Goal: Obtain resource: Download file/media

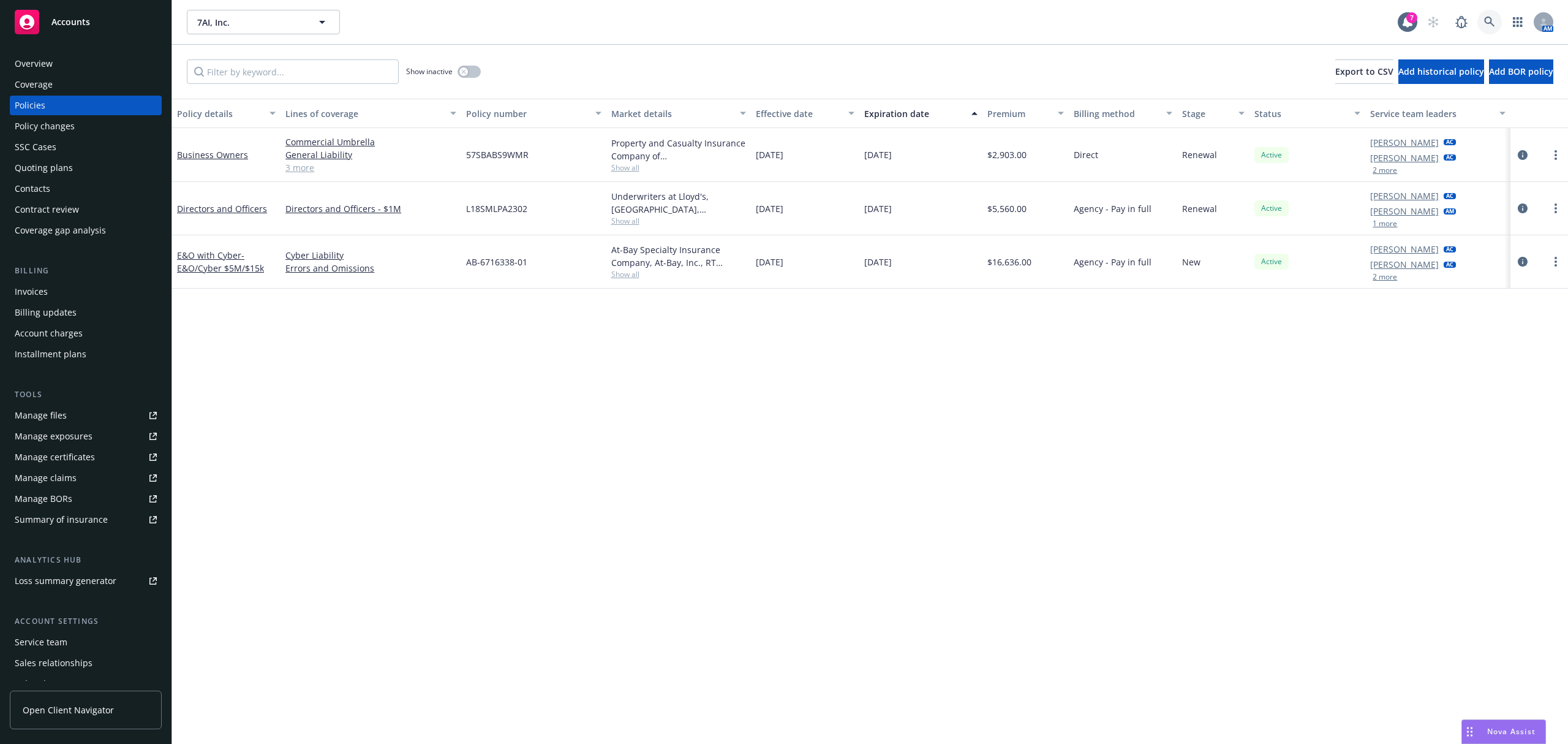
click at [1480, 25] on link at bounding box center [1490, 22] width 25 height 25
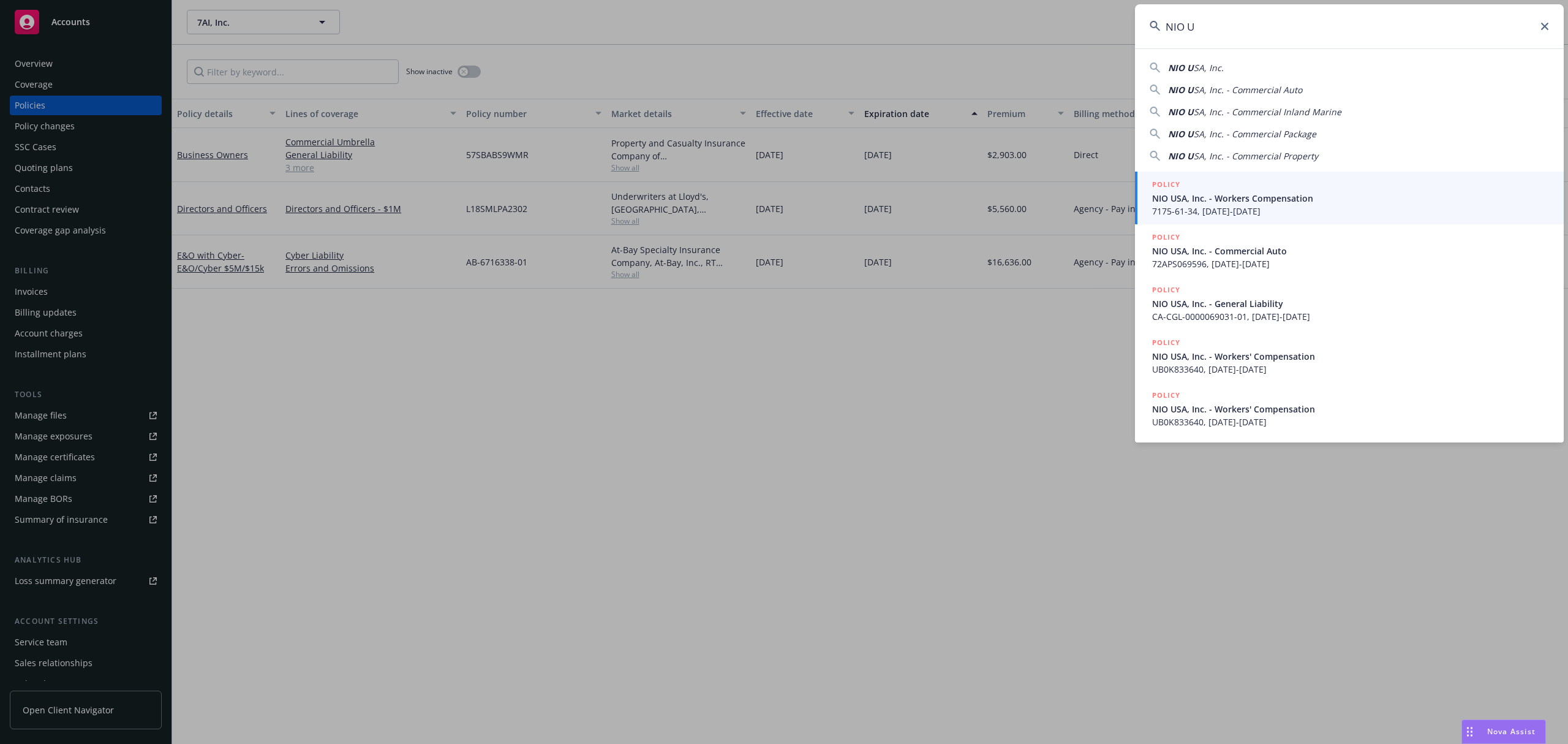
click at [1256, 71] on div "NIO U SA, Inc." at bounding box center [1350, 68] width 399 height 13
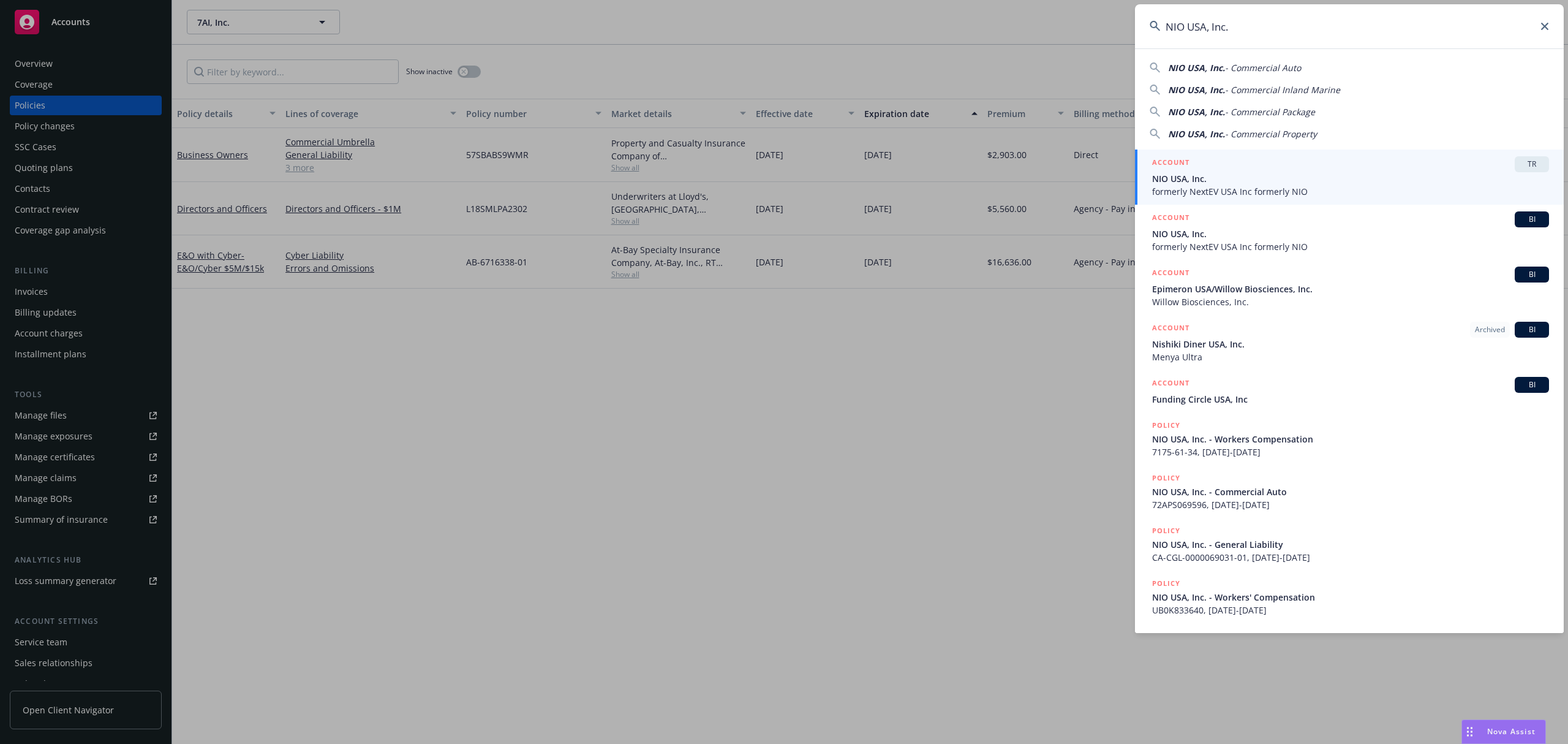
click at [1240, 63] on span "- Commercial Auto" at bounding box center [1262, 67] width 76 height 12
type input "NIO USA, Inc. - Commercial Auto"
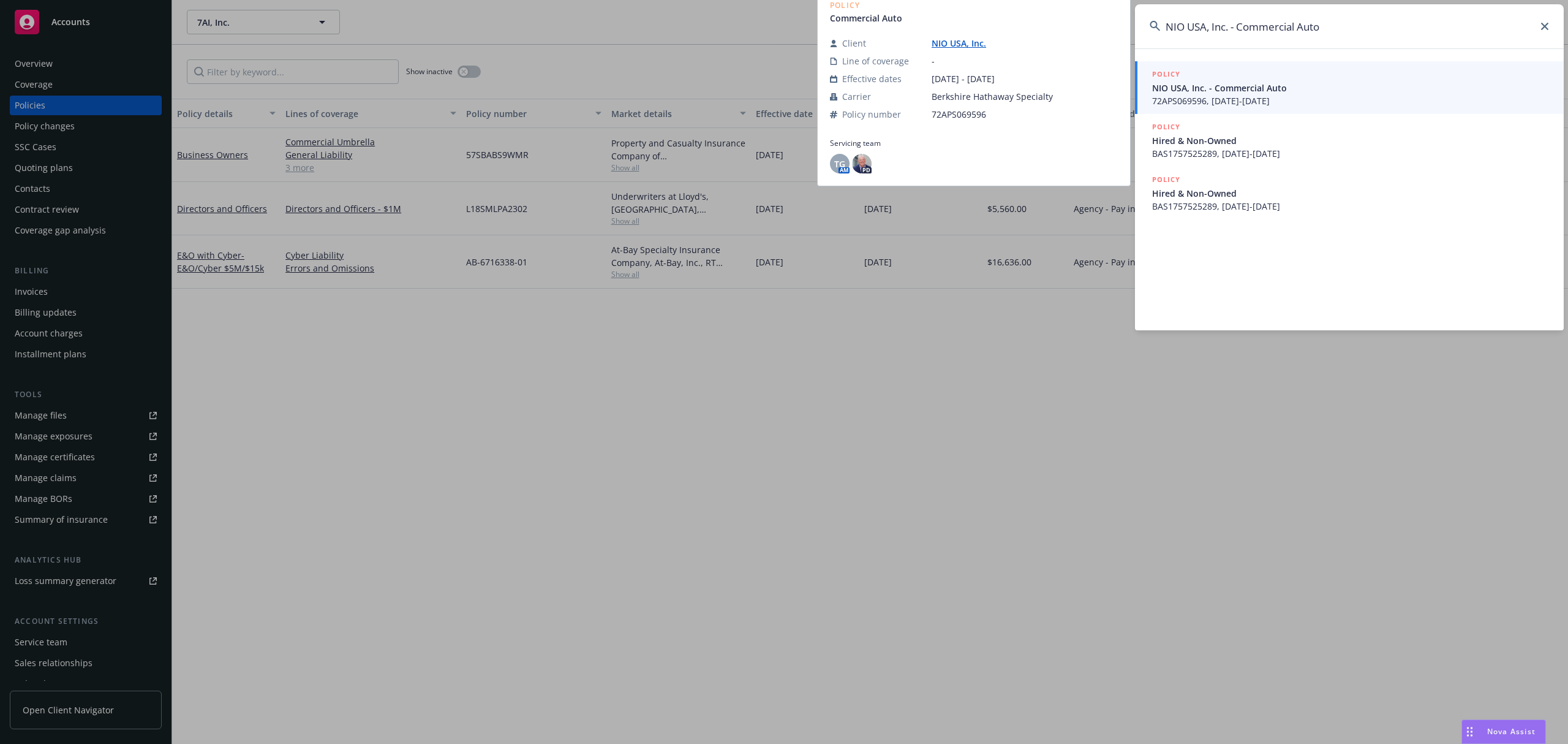
click at [1245, 70] on div "POLICY" at bounding box center [1350, 75] width 397 height 14
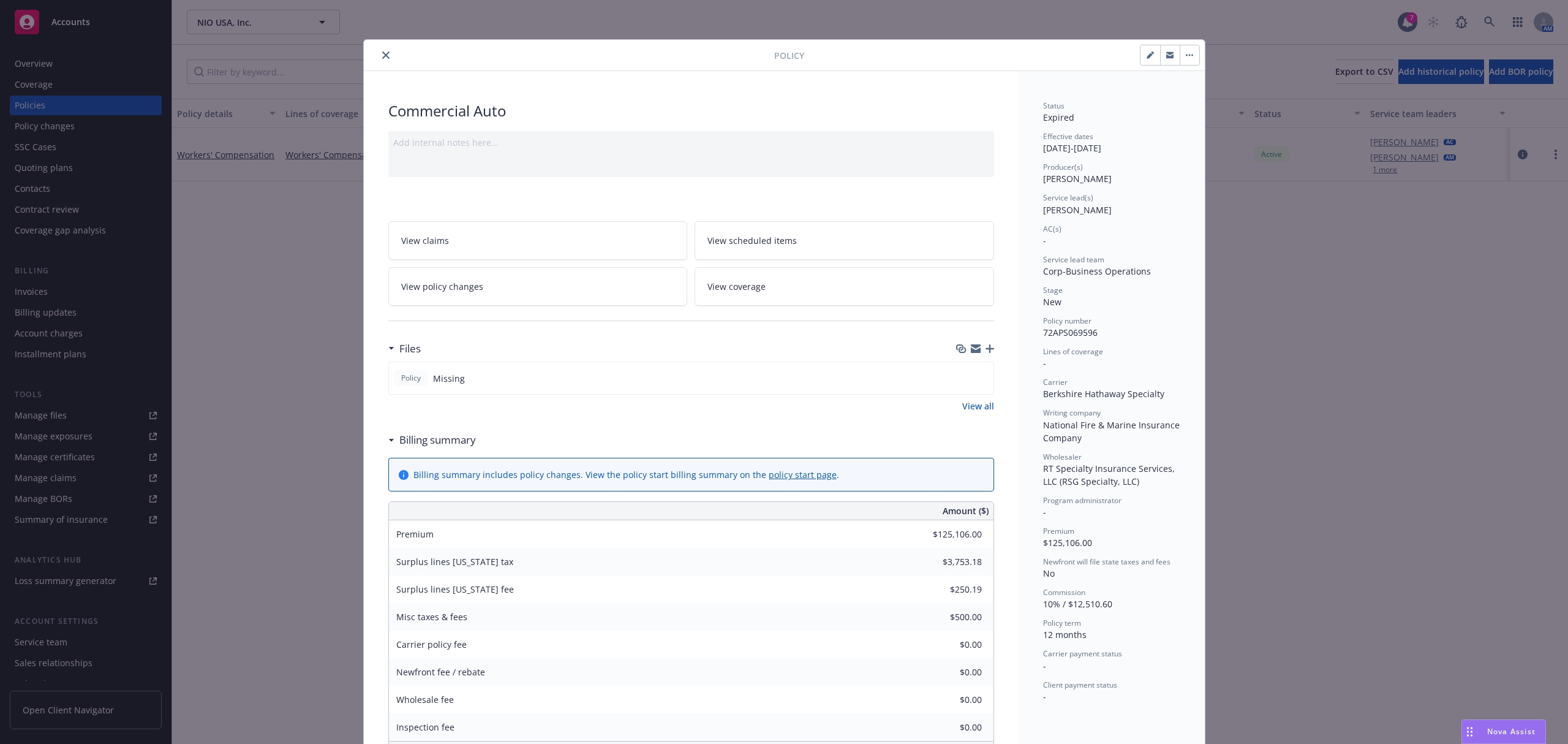
click at [382, 56] on icon "close" at bounding box center [386, 55] width 7 height 7
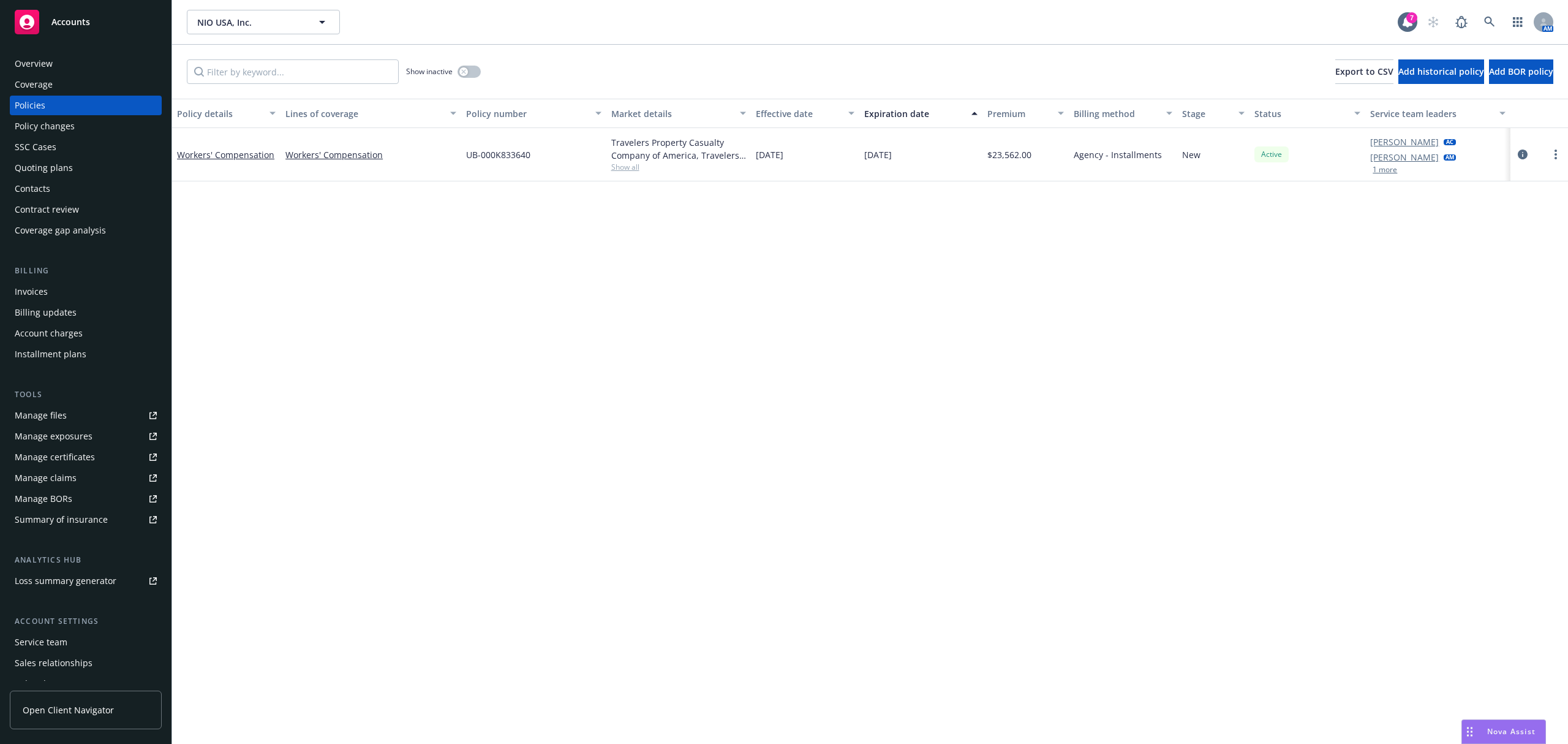
click at [52, 64] on div "Overview" at bounding box center [86, 64] width 142 height 19
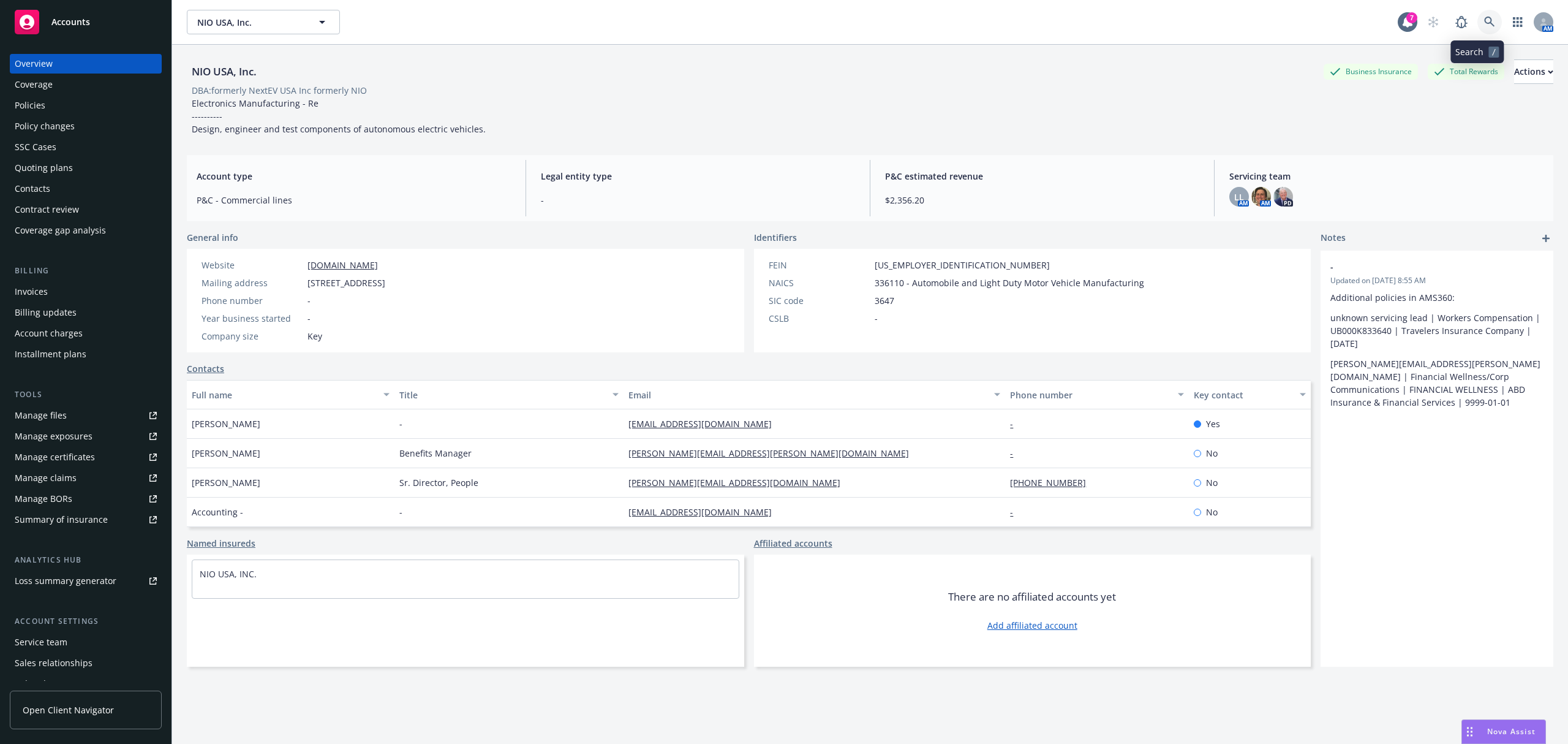
click at [1485, 20] on link at bounding box center [1490, 22] width 25 height 25
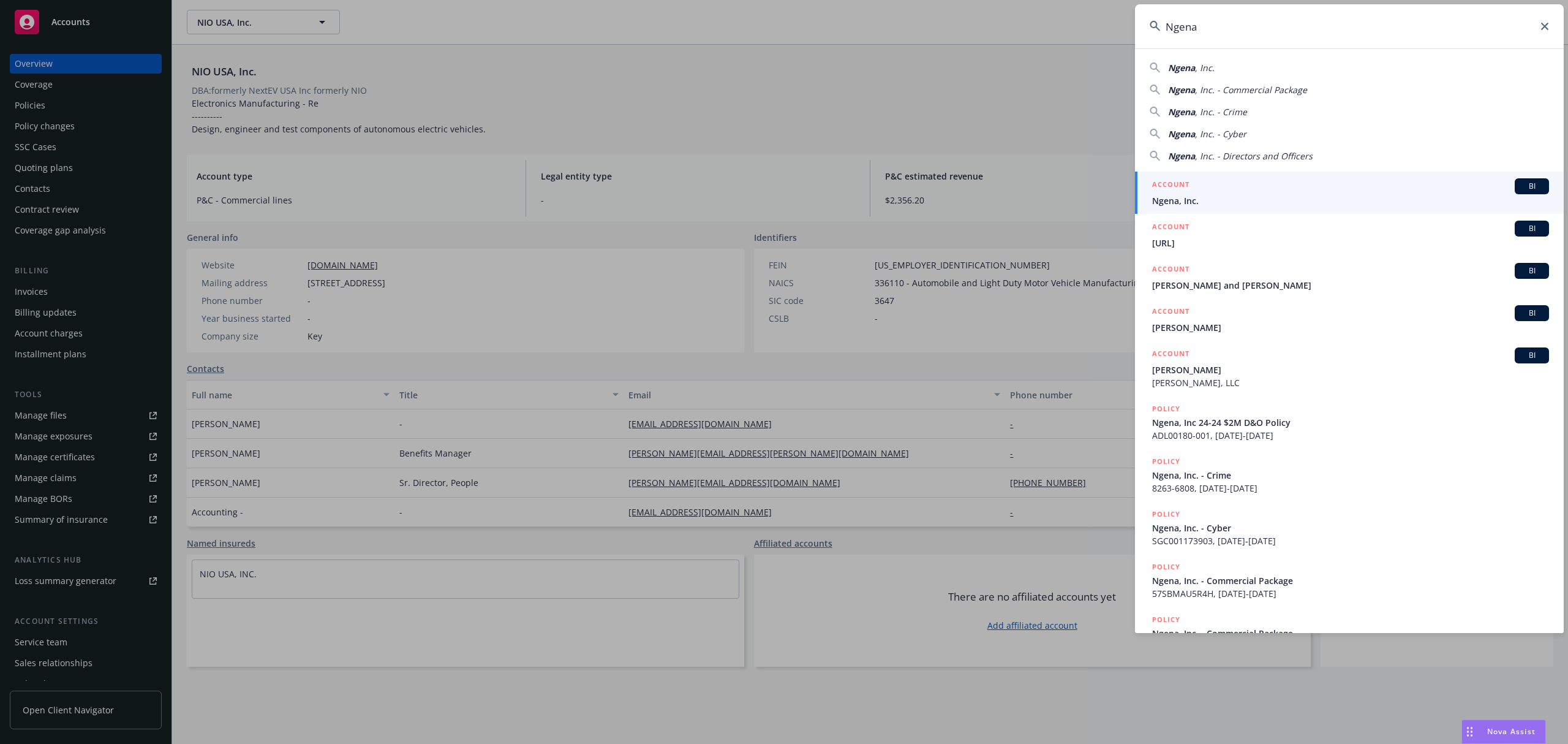
type input "Ngena"
click at [1287, 203] on span "Ngena, Inc." at bounding box center [1350, 201] width 397 height 13
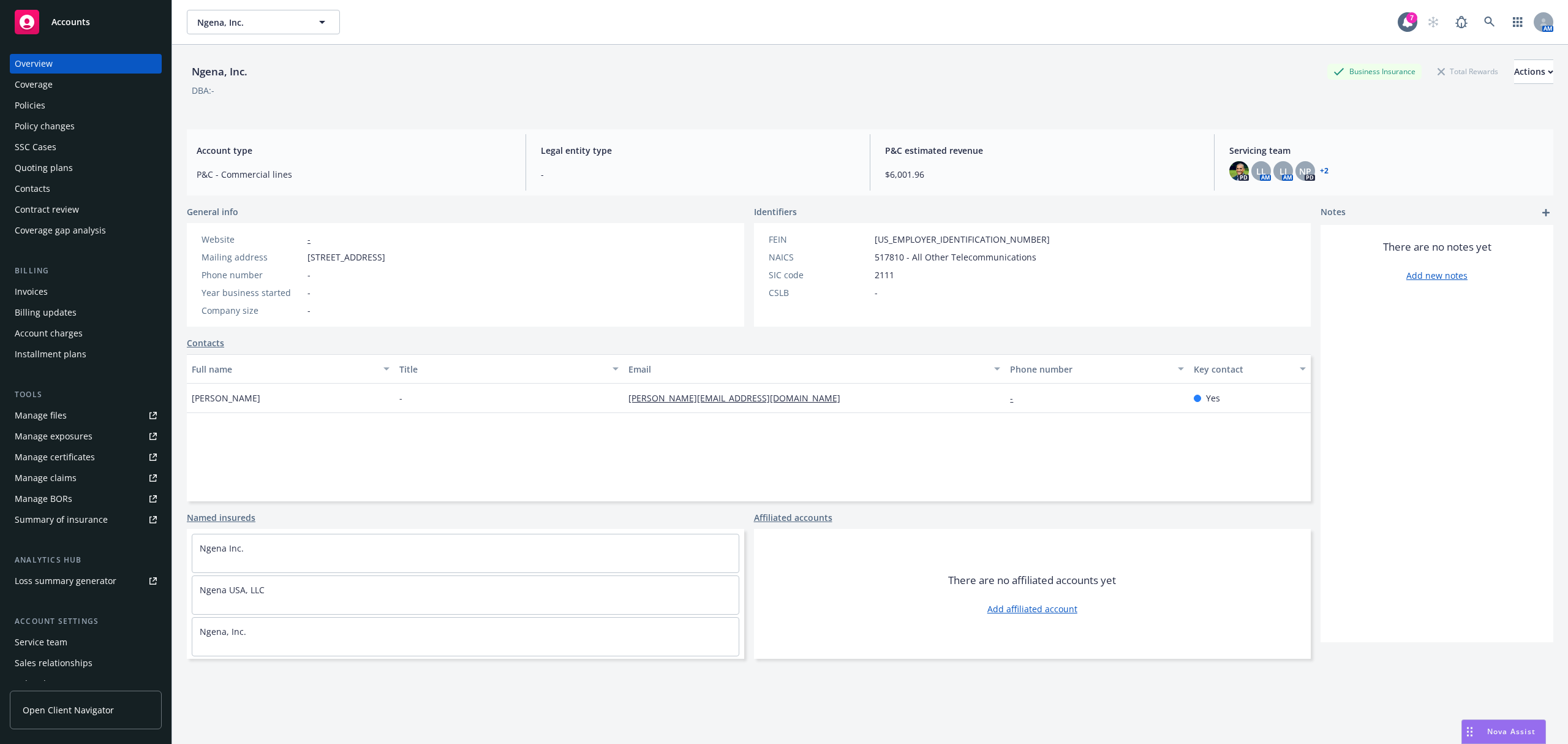
click at [1320, 172] on link "+ 2" at bounding box center [1324, 171] width 8 height 7
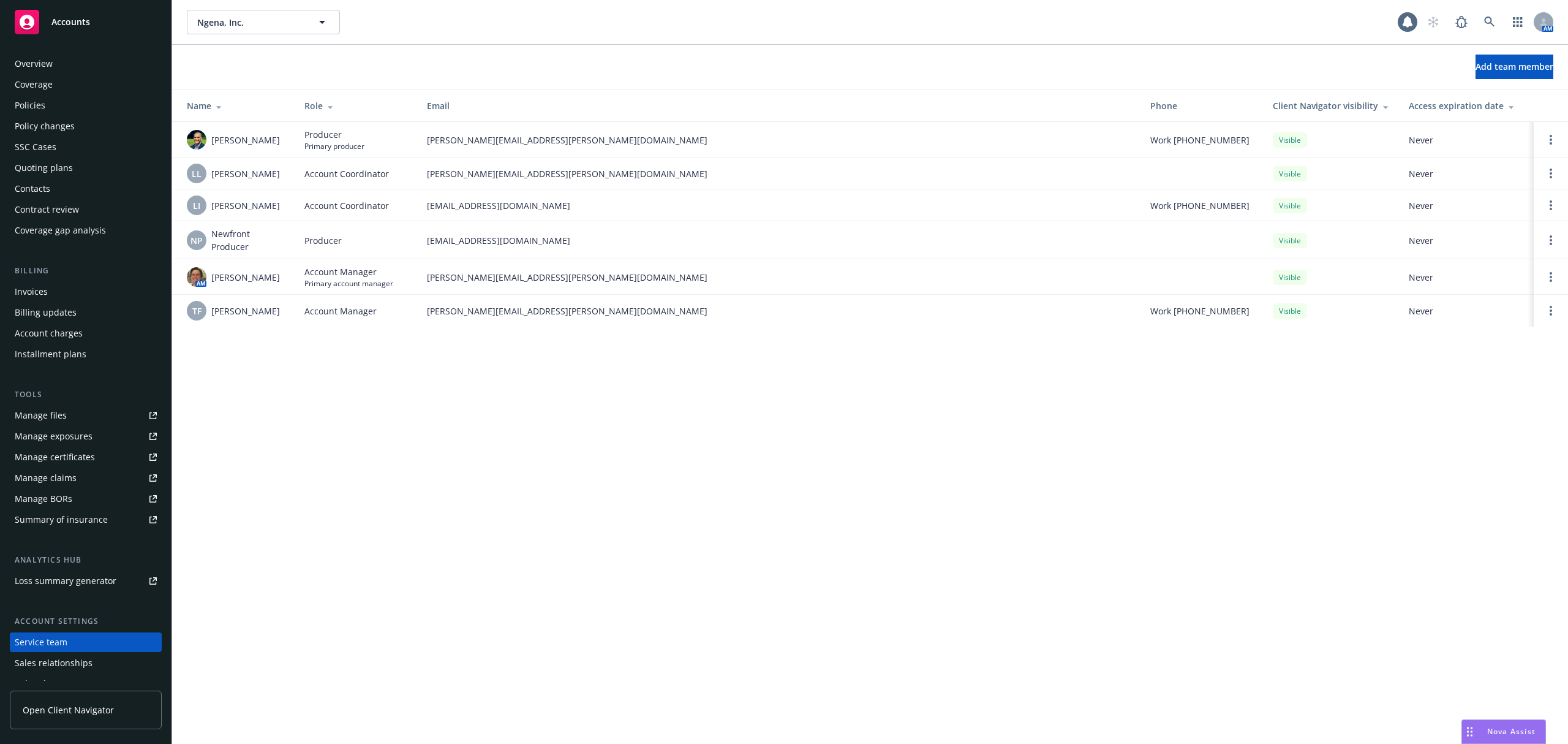
scroll to position [54, 0]
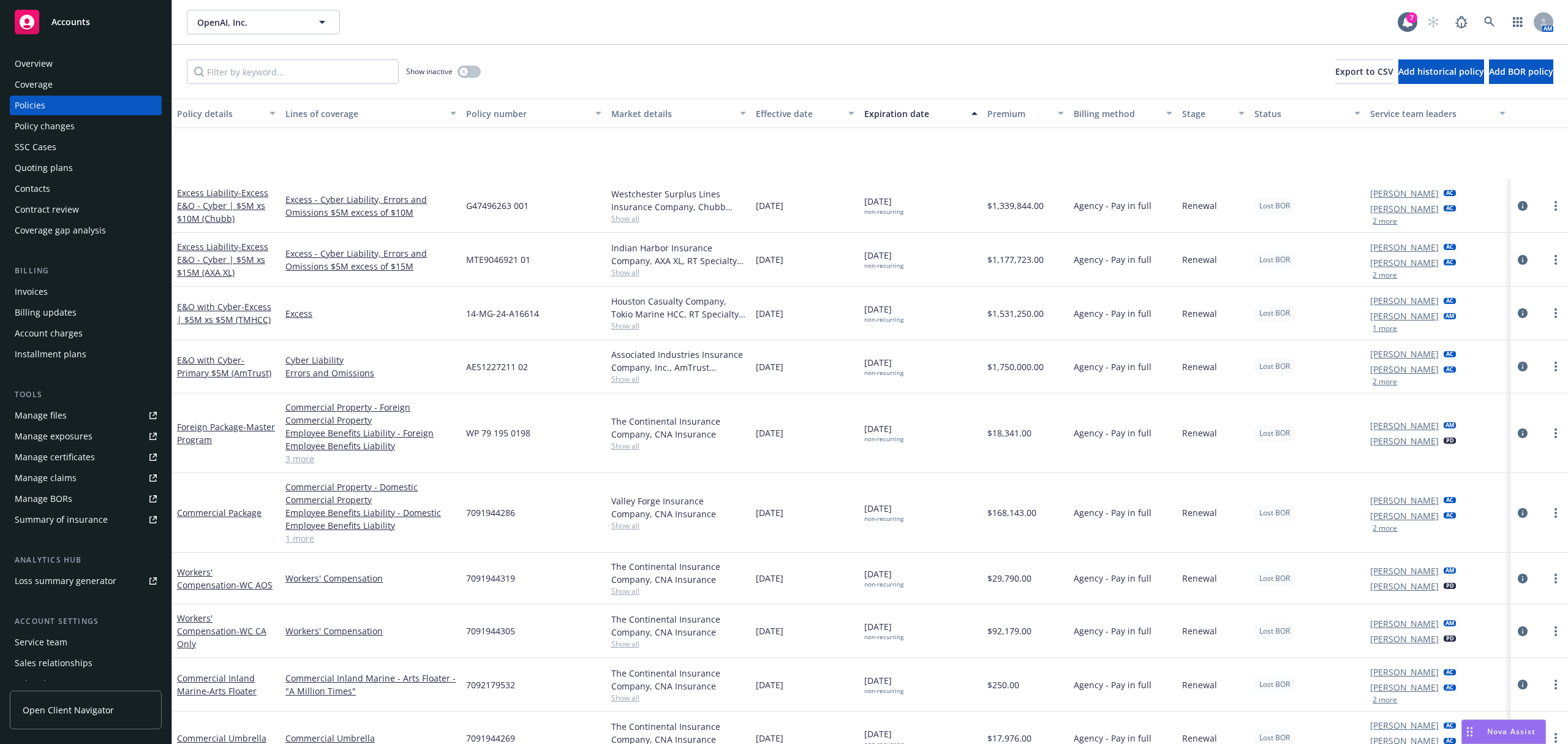
scroll to position [785, 0]
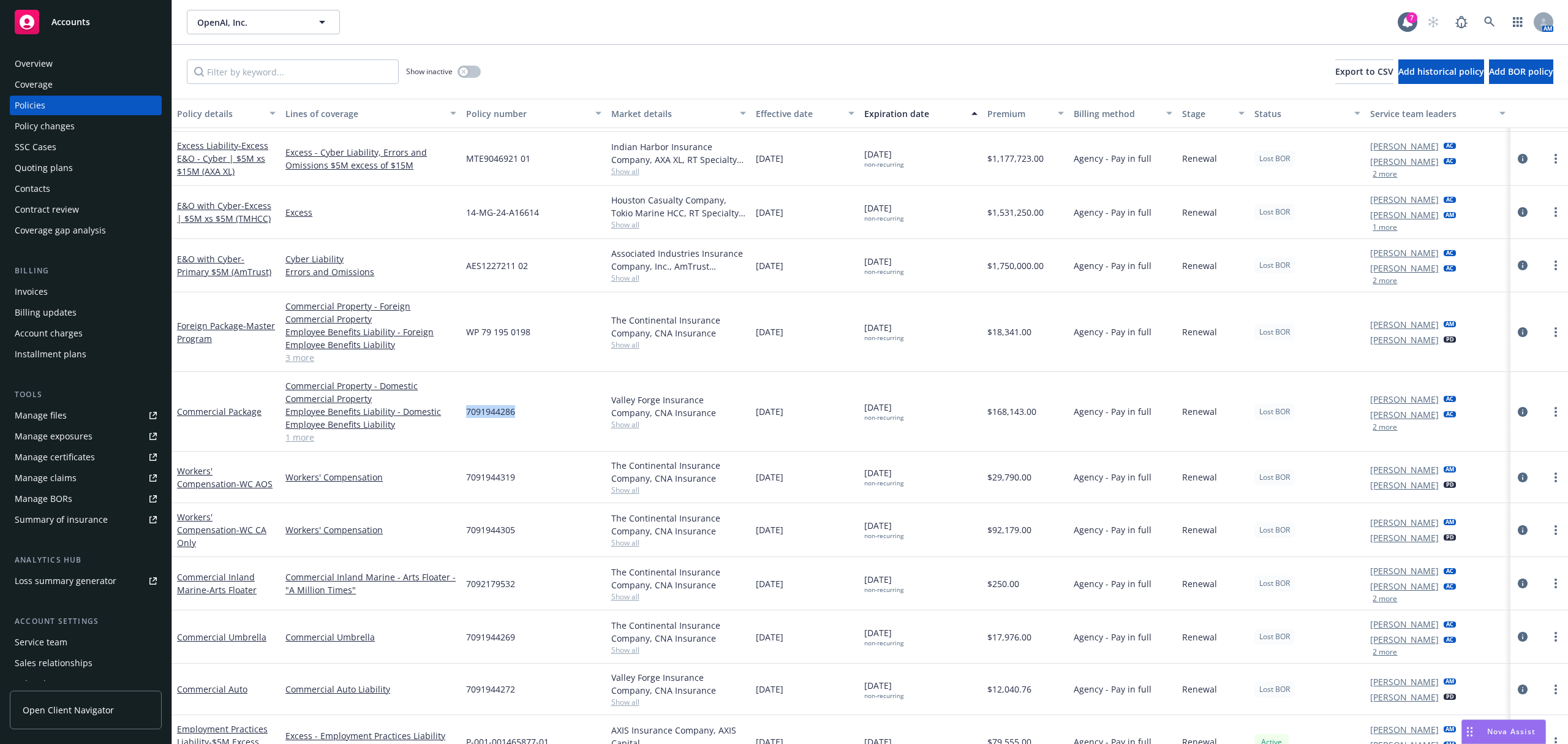
drag, startPoint x: 518, startPoint y: 415, endPoint x: 464, endPoint y: 414, distance: 54.0
click at [464, 414] on div "7091944286" at bounding box center [533, 412] width 144 height 80
copy span "7091944286"
click at [81, 131] on div "Policy changes" at bounding box center [86, 125] width 142 height 19
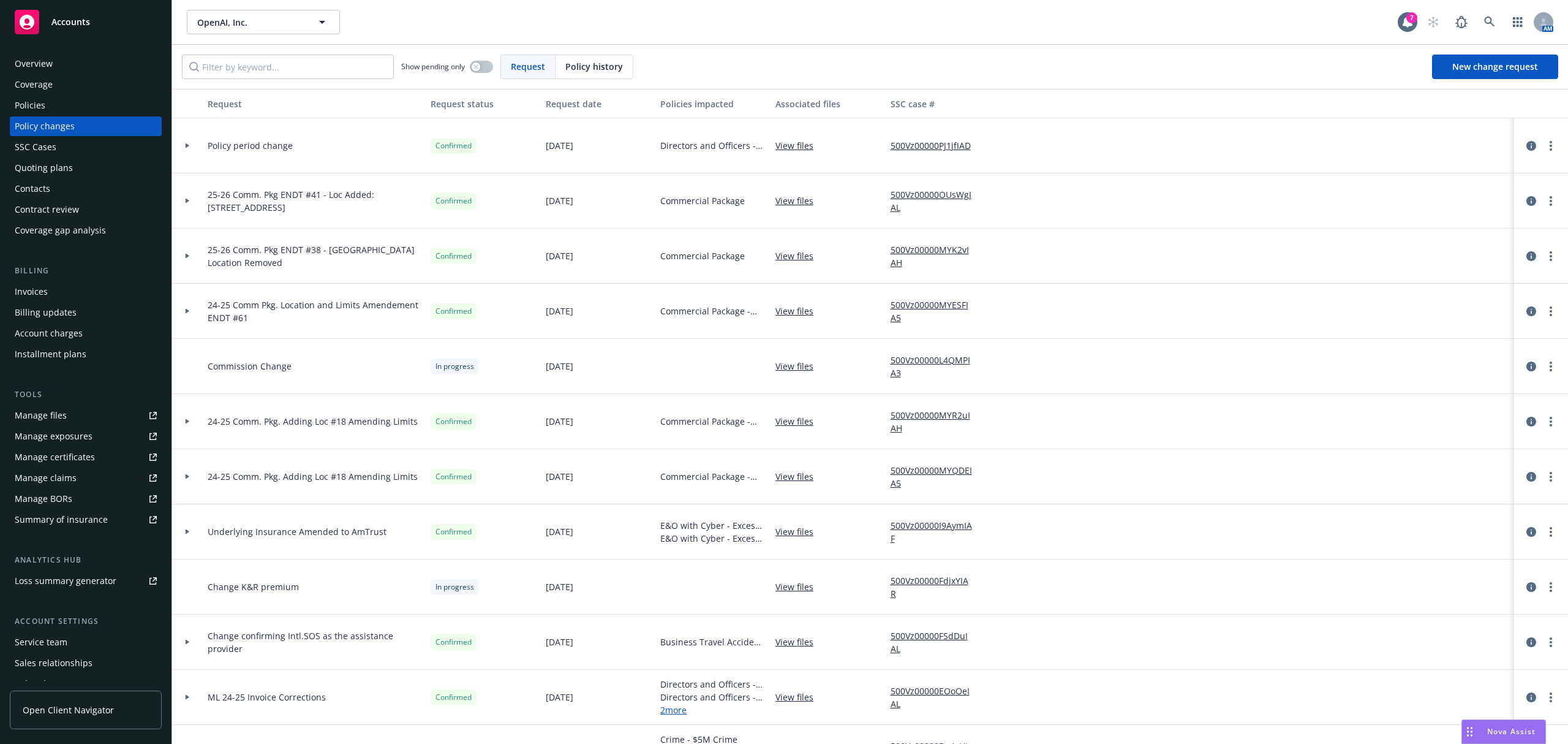
click at [190, 150] on div at bounding box center [187, 145] width 30 height 55
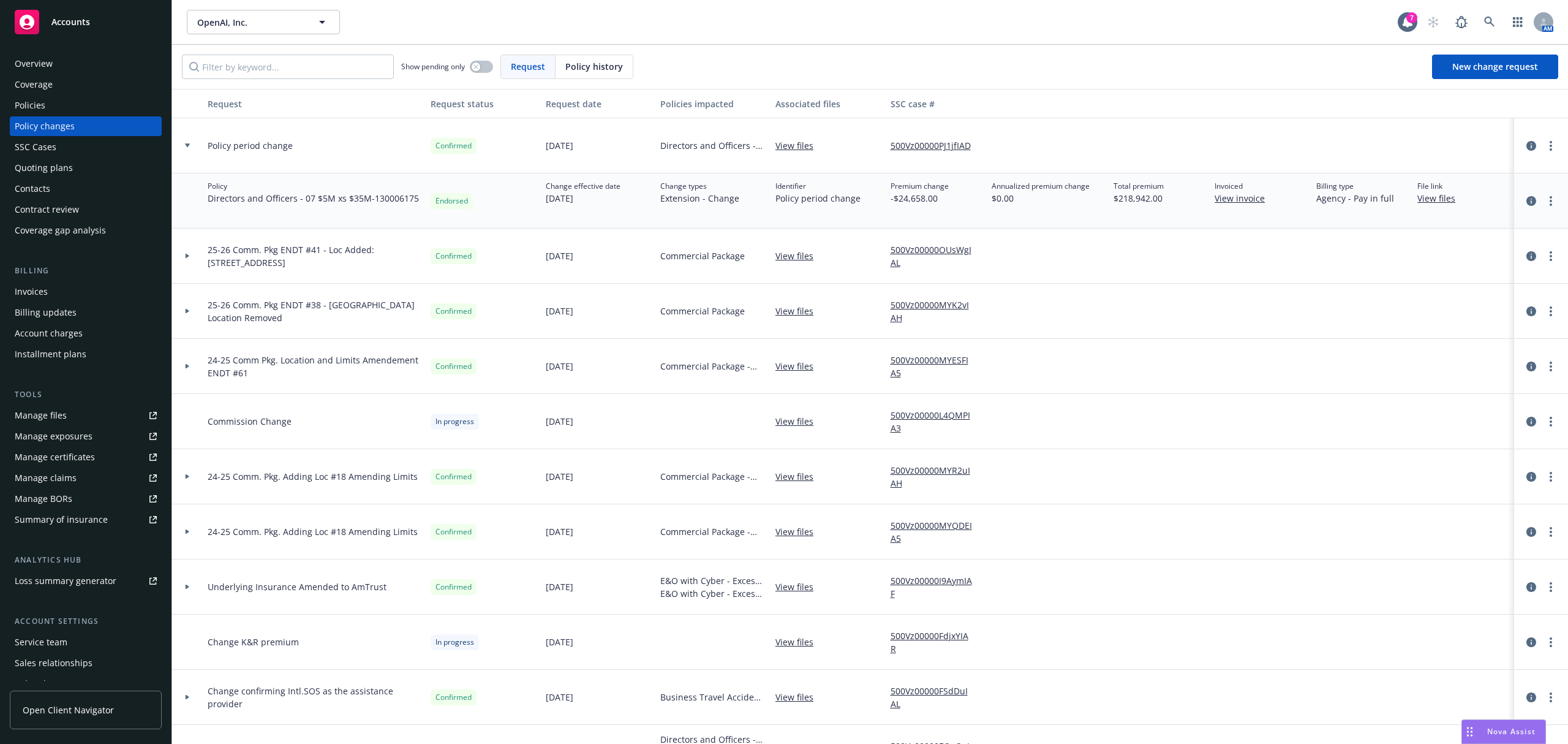
click at [190, 245] on div at bounding box center [187, 256] width 30 height 55
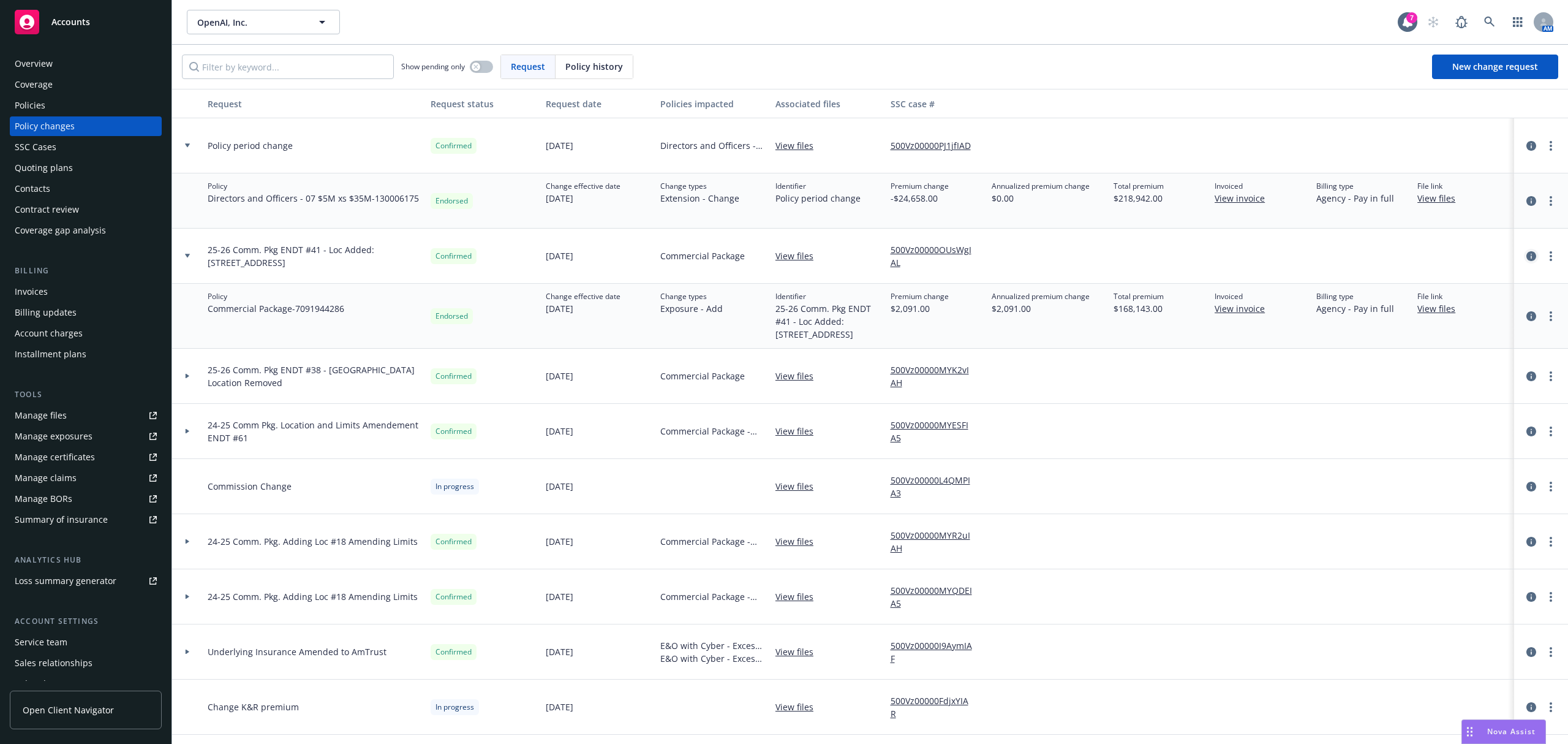
click at [1527, 251] on icon "circleInformation" at bounding box center [1531, 256] width 10 height 10
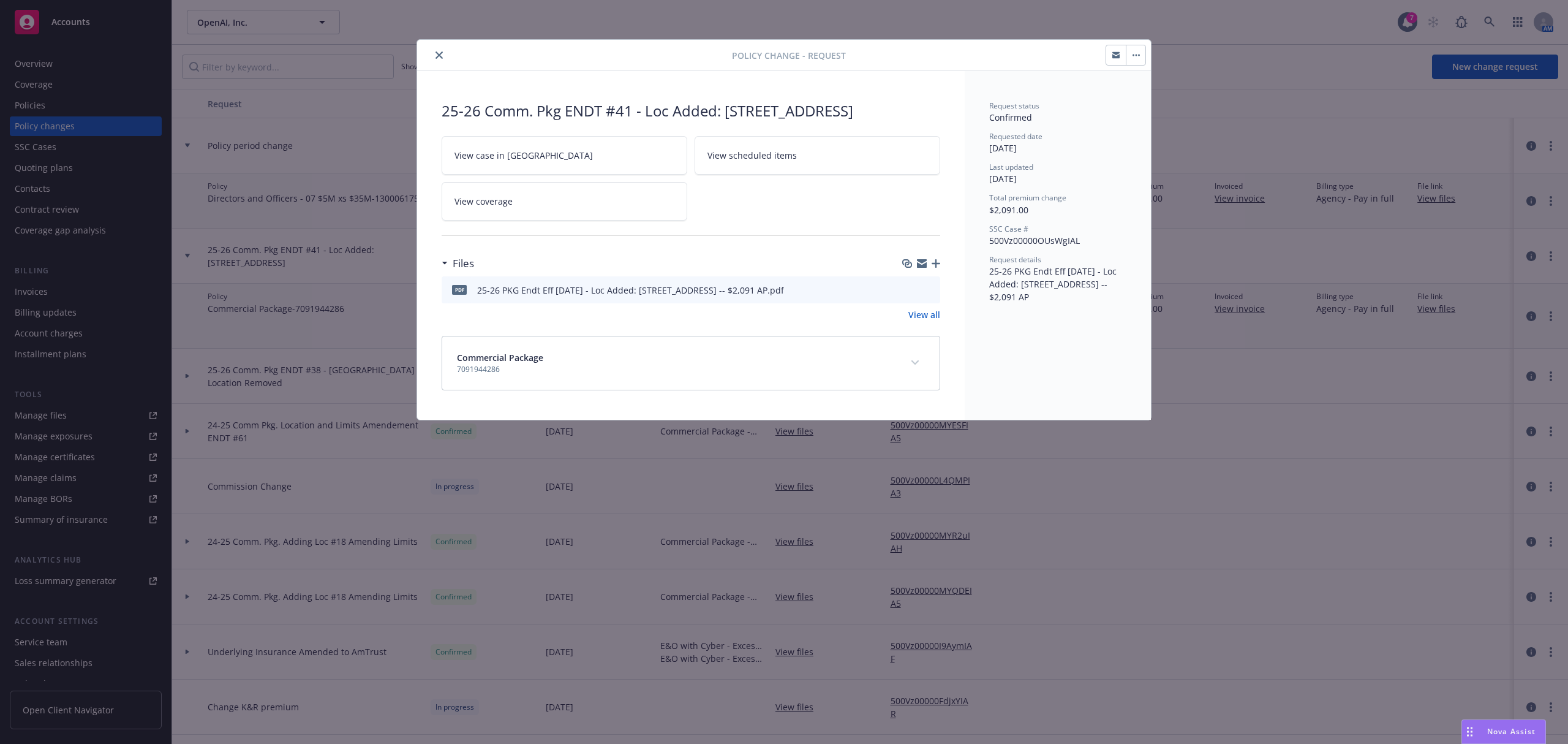
click at [912, 295] on icon "download file" at bounding box center [908, 289] width 10 height 10
